Goal: Find specific page/section: Find specific page/section

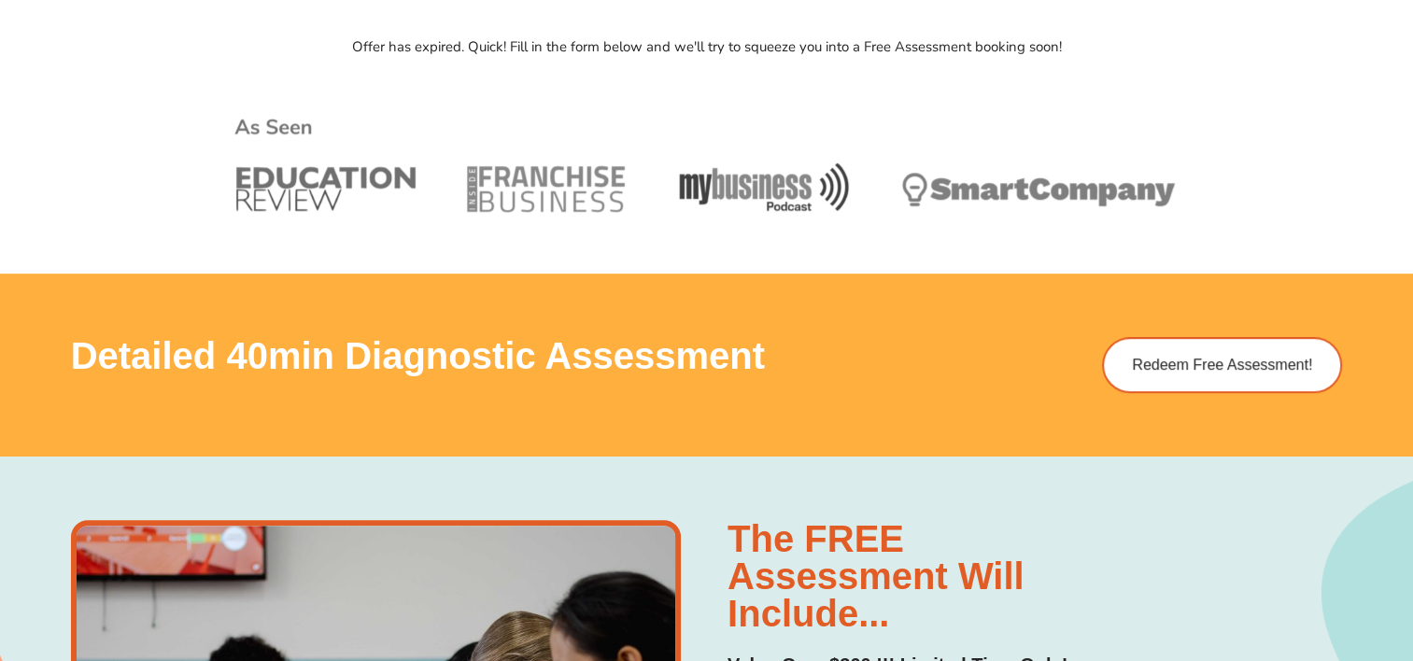
scroll to position [1120, 0]
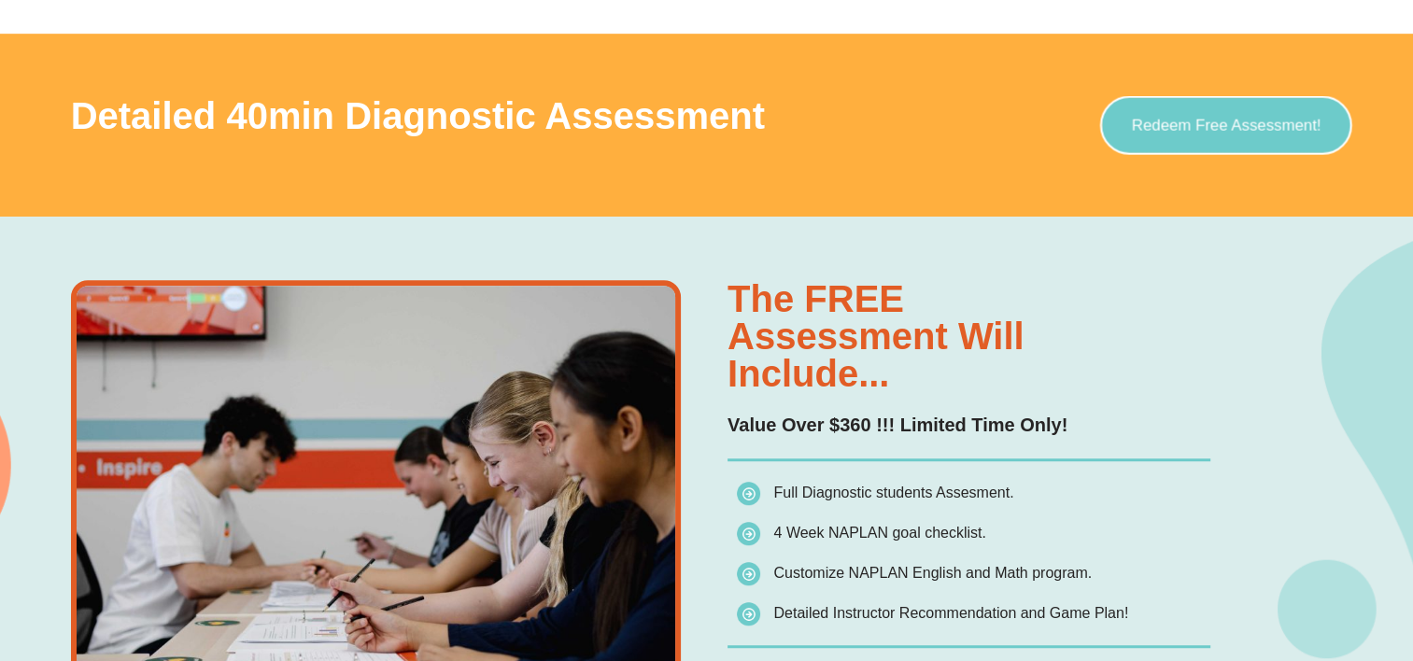
click at [1188, 118] on span "Redeem Free Assessment!" at bounding box center [1227, 125] width 190 height 16
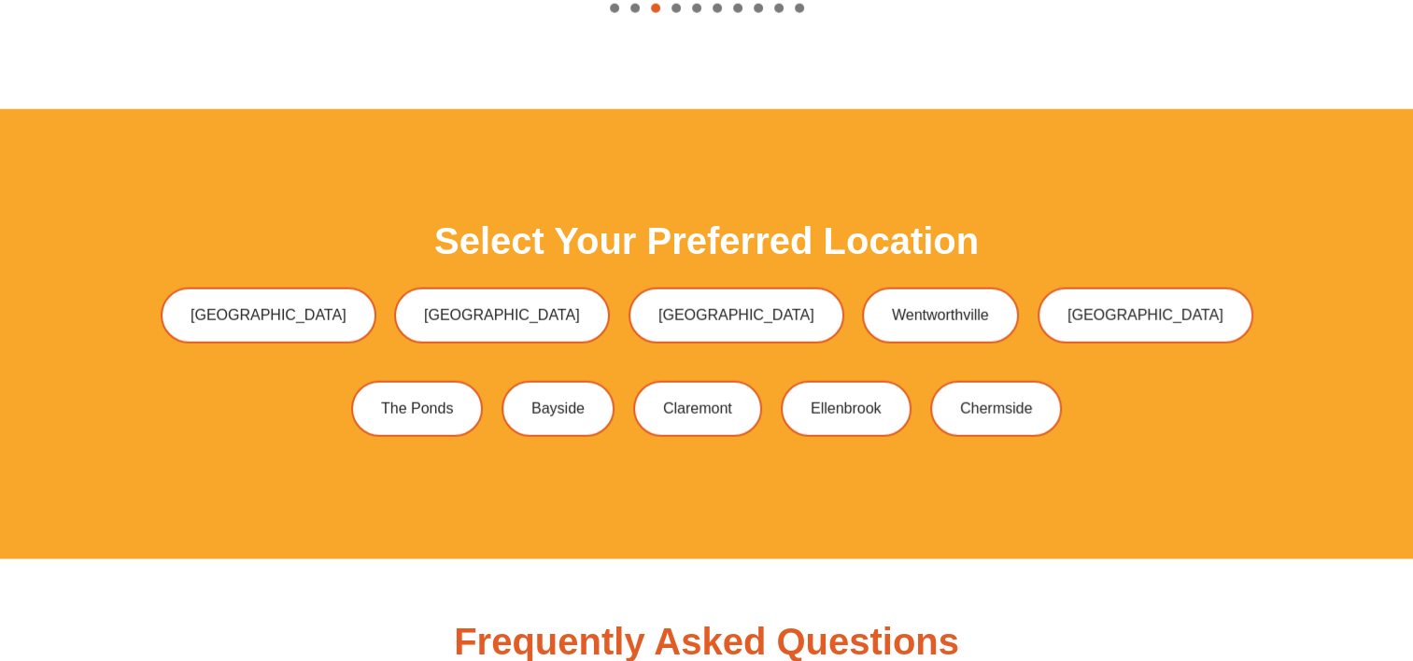
scroll to position [4855, 0]
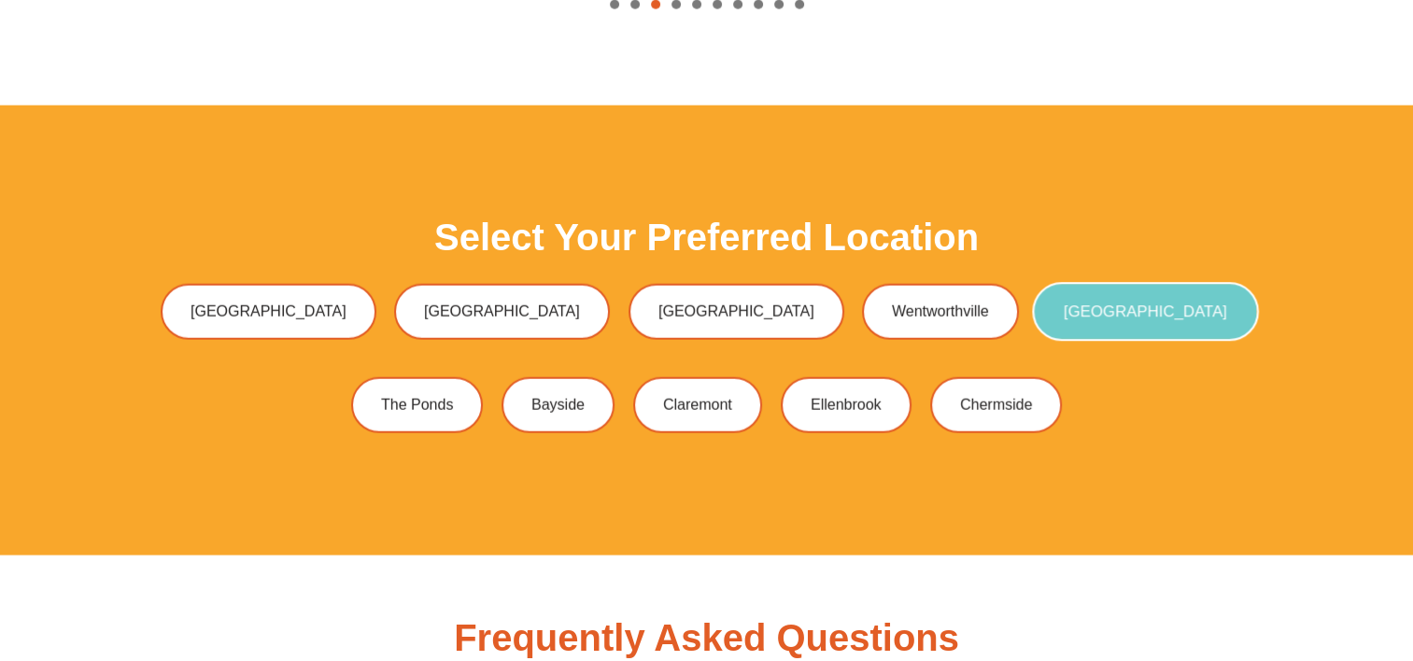
click at [1063, 304] on span "[GEOGRAPHIC_DATA]" at bounding box center [1144, 311] width 163 height 16
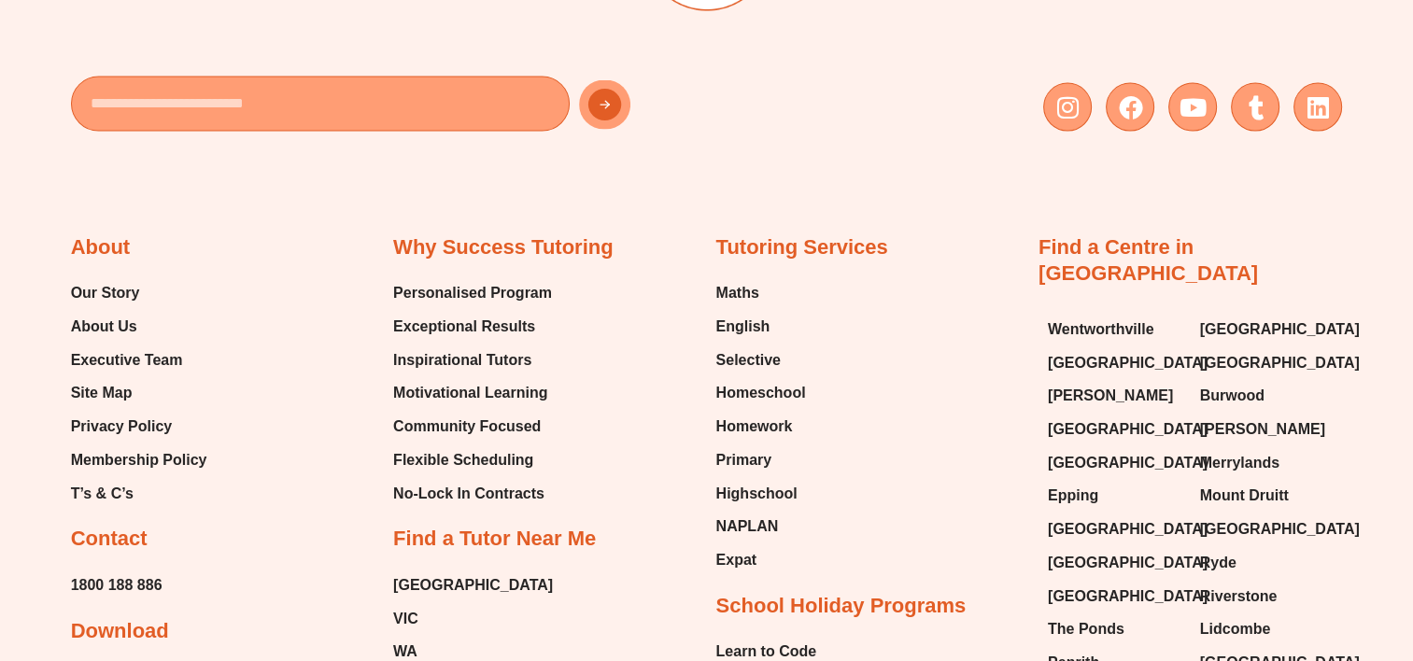
scroll to position [10738, 0]
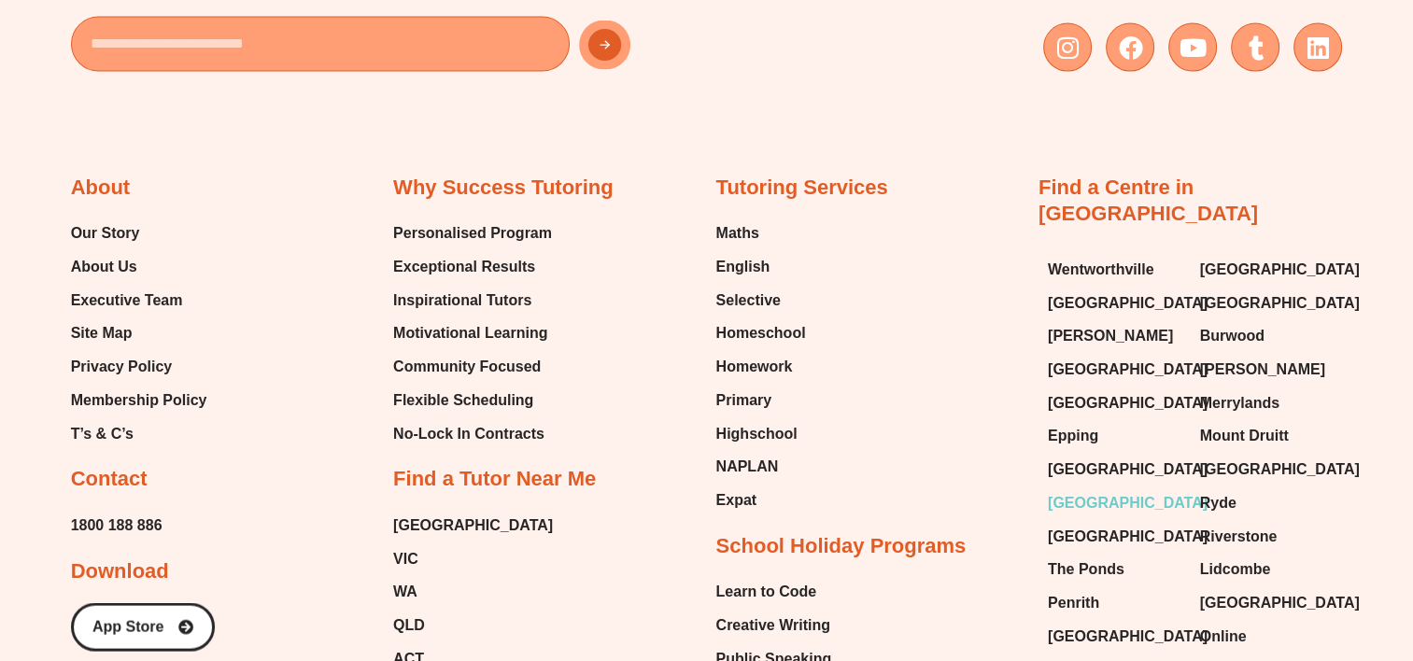
click at [1083, 489] on span "[GEOGRAPHIC_DATA]" at bounding box center [1128, 503] width 160 height 28
